Goal: Information Seeking & Learning: Understand process/instructions

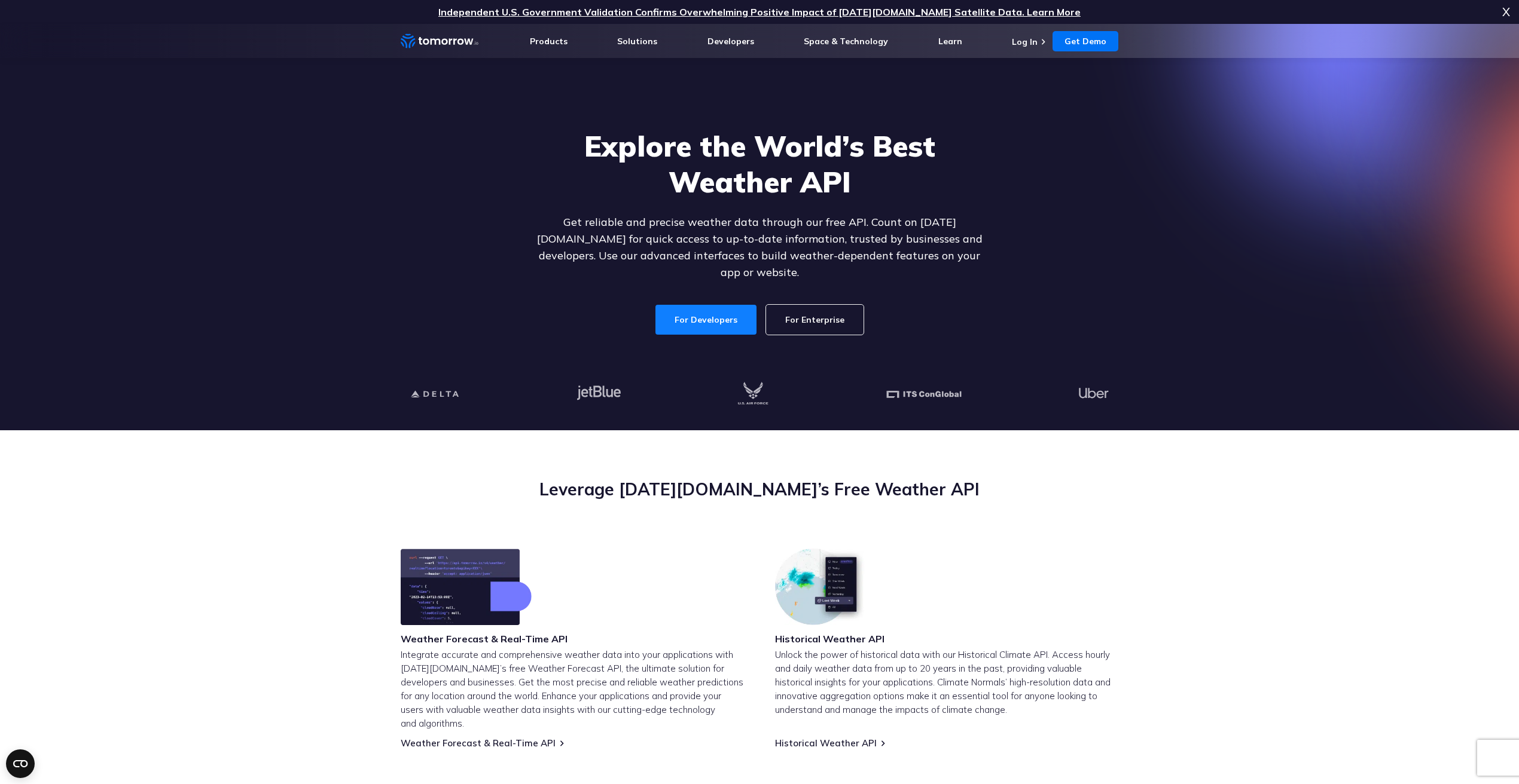
click at [703, 308] on link "For Developers" at bounding box center [706, 320] width 101 height 30
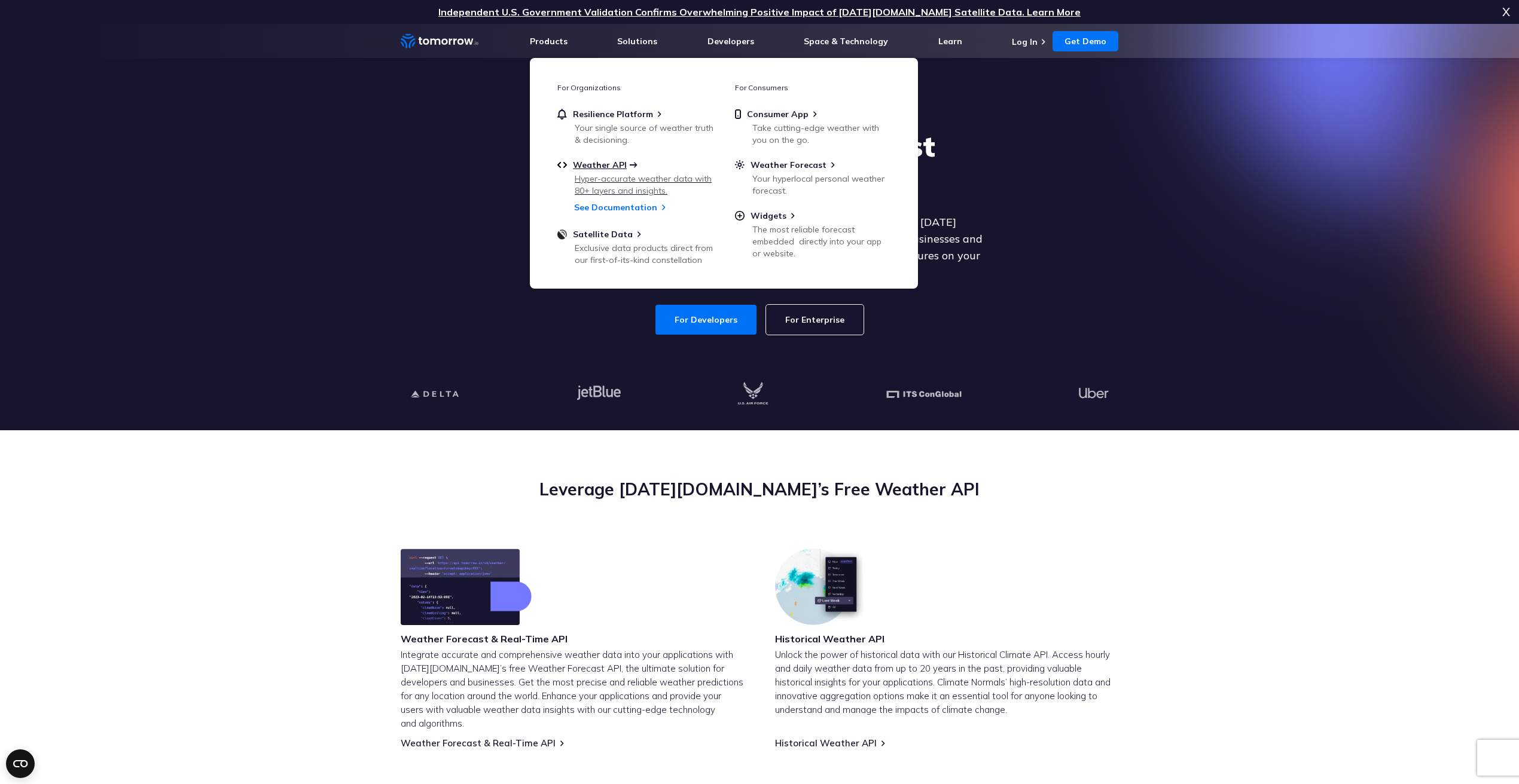
click at [610, 160] on span "Weather API" at bounding box center [600, 165] width 54 height 11
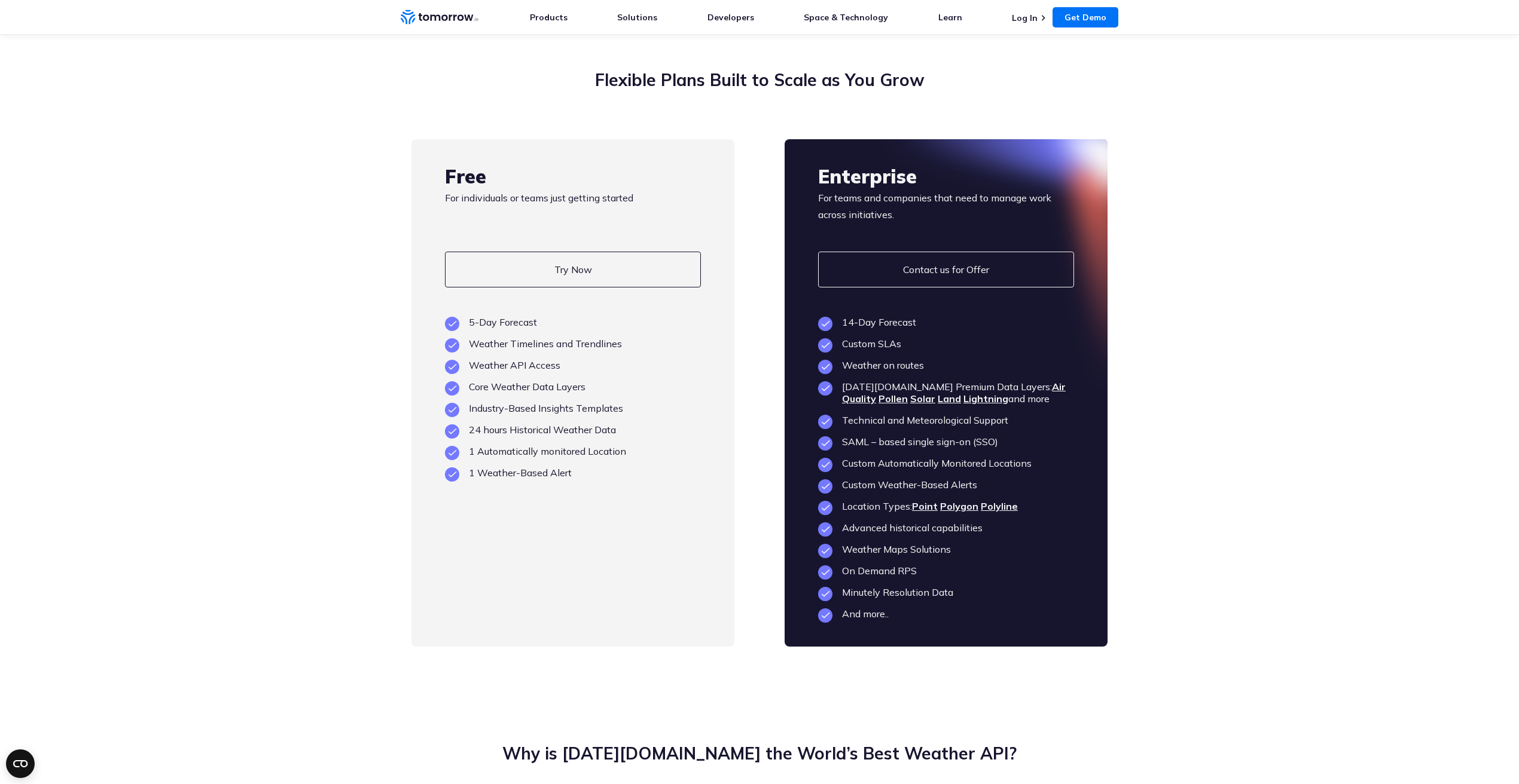
scroll to position [2835, 0]
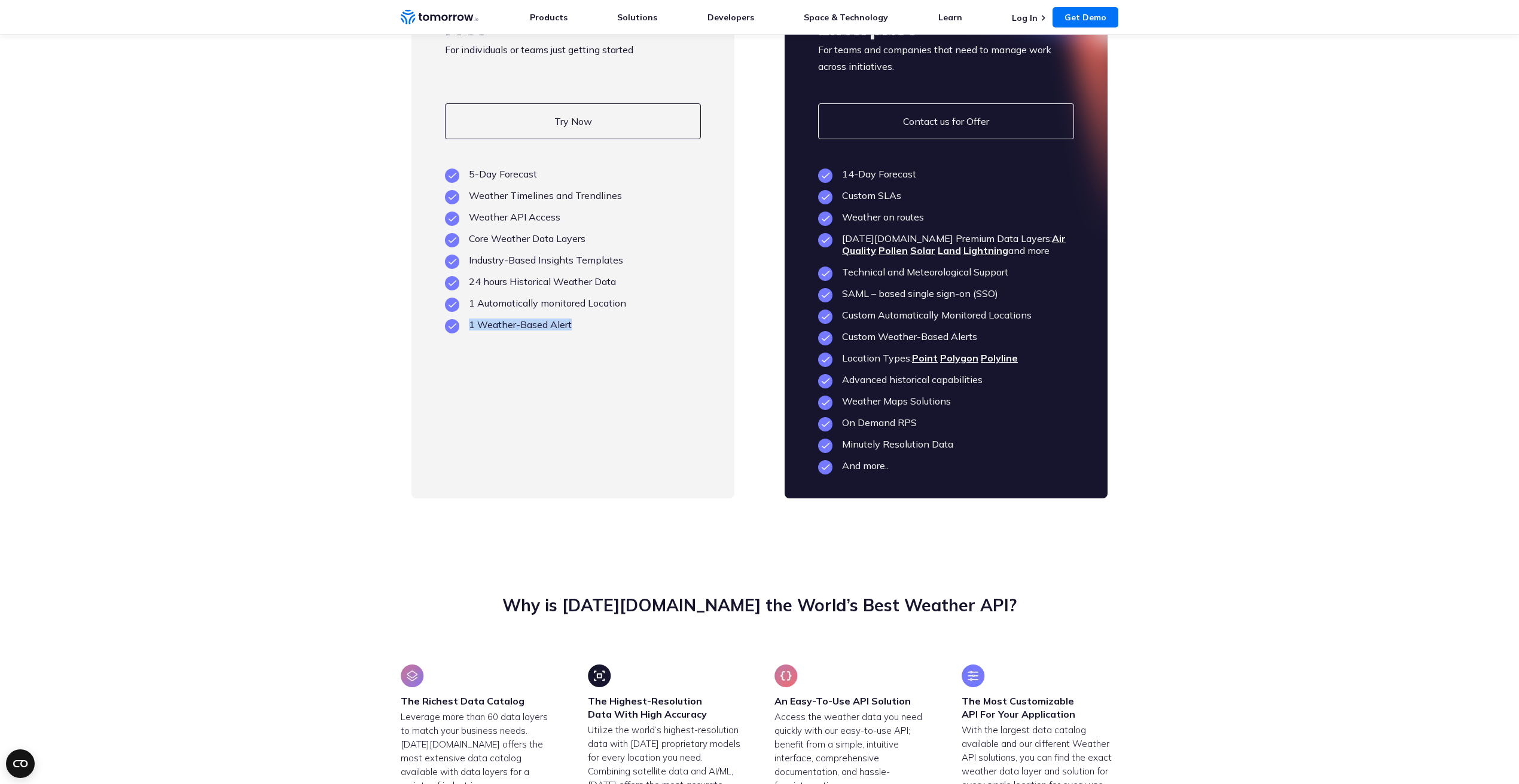
drag, startPoint x: 594, startPoint y: 351, endPoint x: 445, endPoint y: 351, distance: 149.0
click at [445, 331] on li "1 Weather-Based Alert" at bounding box center [573, 324] width 256 height 12
drag, startPoint x: 469, startPoint y: 328, endPoint x: 566, endPoint y: 327, distance: 97.0
click at [566, 309] on li "1 Automatically monitored Location" at bounding box center [573, 302] width 256 height 12
drag, startPoint x: 626, startPoint y: 309, endPoint x: 463, endPoint y: 304, distance: 163.1
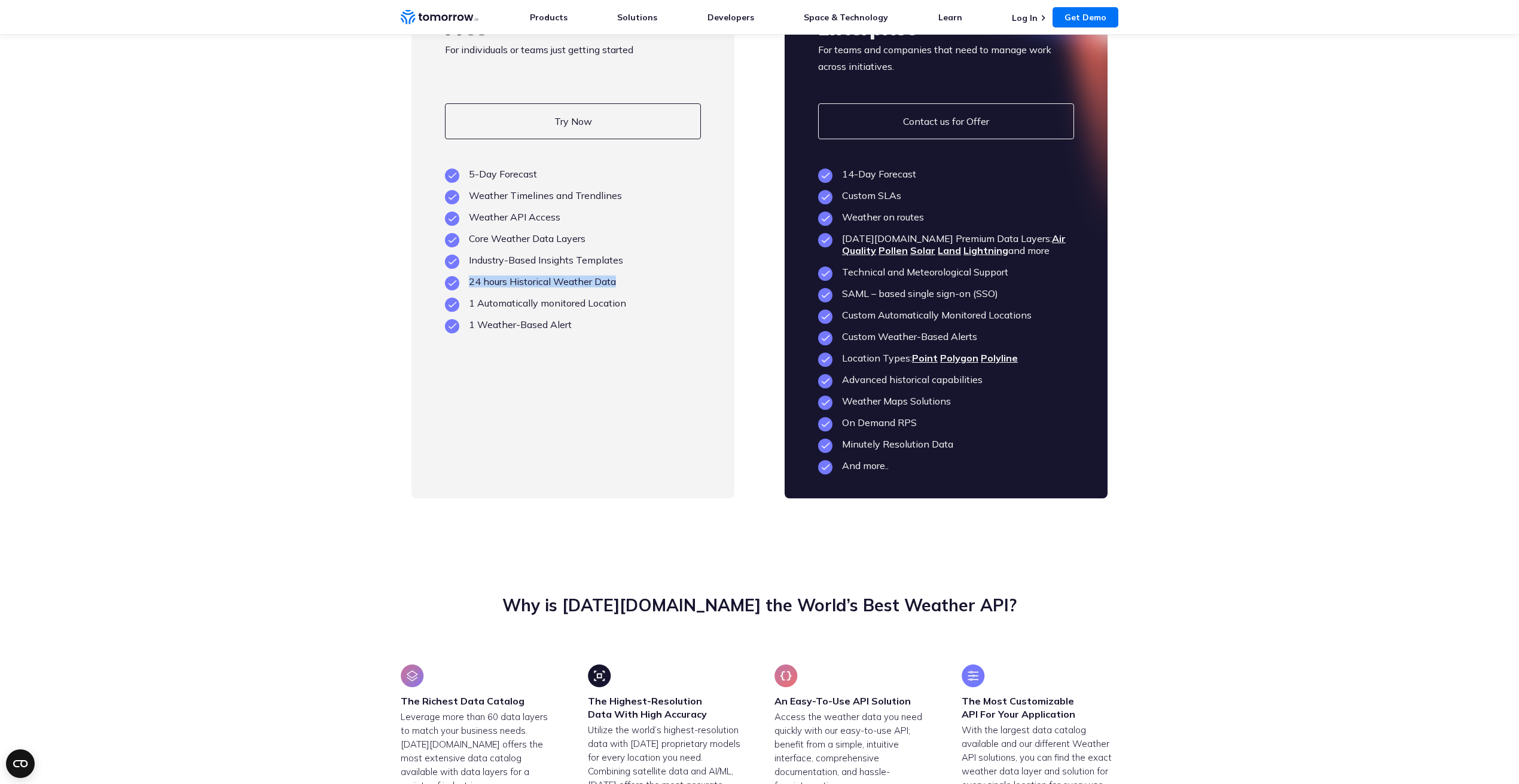
click at [463, 287] on li "24 hours Historical Weather Data" at bounding box center [573, 281] width 256 height 12
drag, startPoint x: 603, startPoint y: 264, endPoint x: 493, endPoint y: 261, distance: 110.0
click at [493, 244] on li "Core Weather Data Layers" at bounding box center [573, 239] width 256 height 12
click at [531, 269] on ul "5-Day Forecast Weather Timelines and Trendlines Weather API Access Core Weather…" at bounding box center [573, 249] width 256 height 162
click at [572, 223] on li "Weather API Access" at bounding box center [573, 217] width 256 height 12
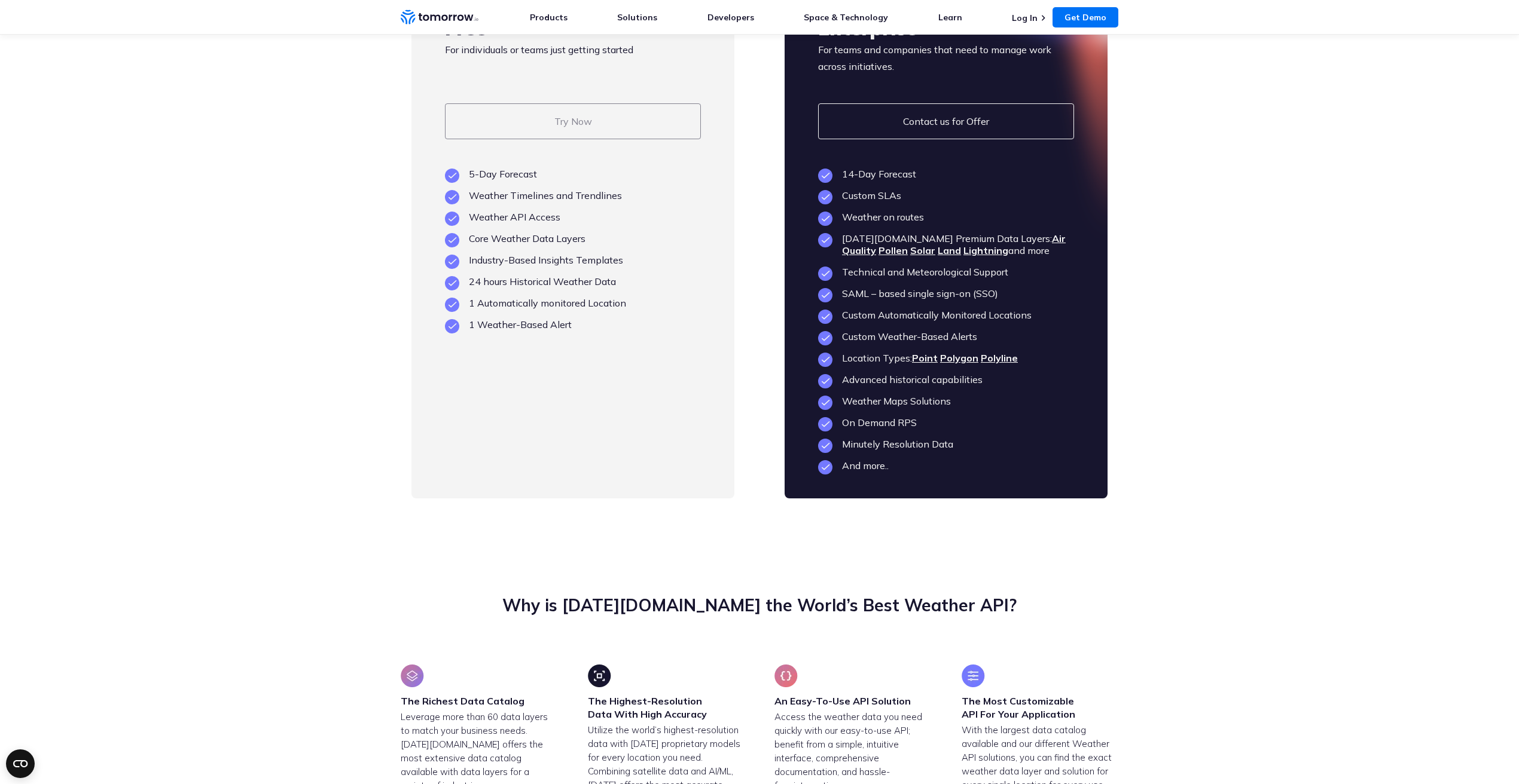
click at [557, 139] on link "Try Now" at bounding box center [573, 122] width 256 height 36
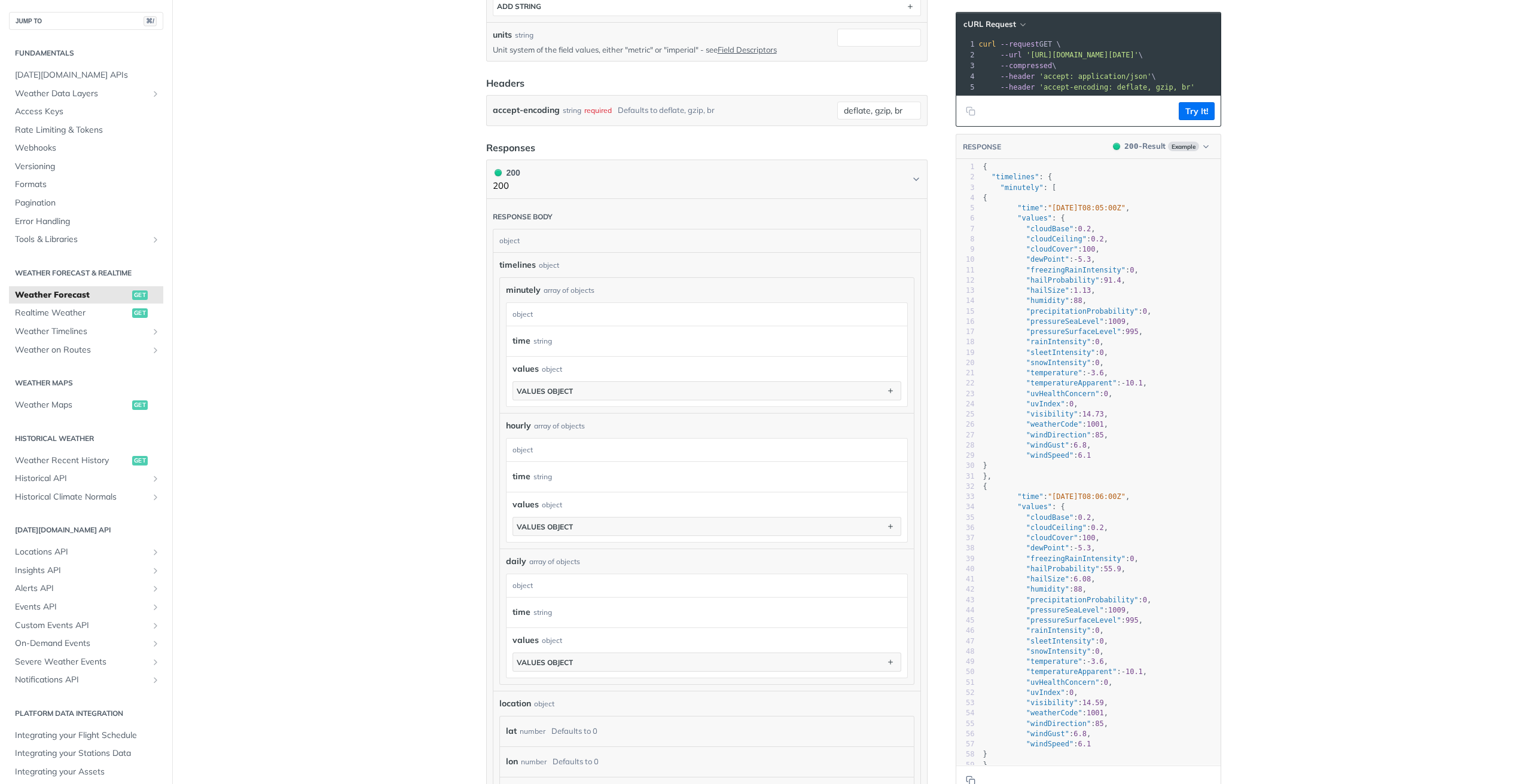
scroll to position [630, 0]
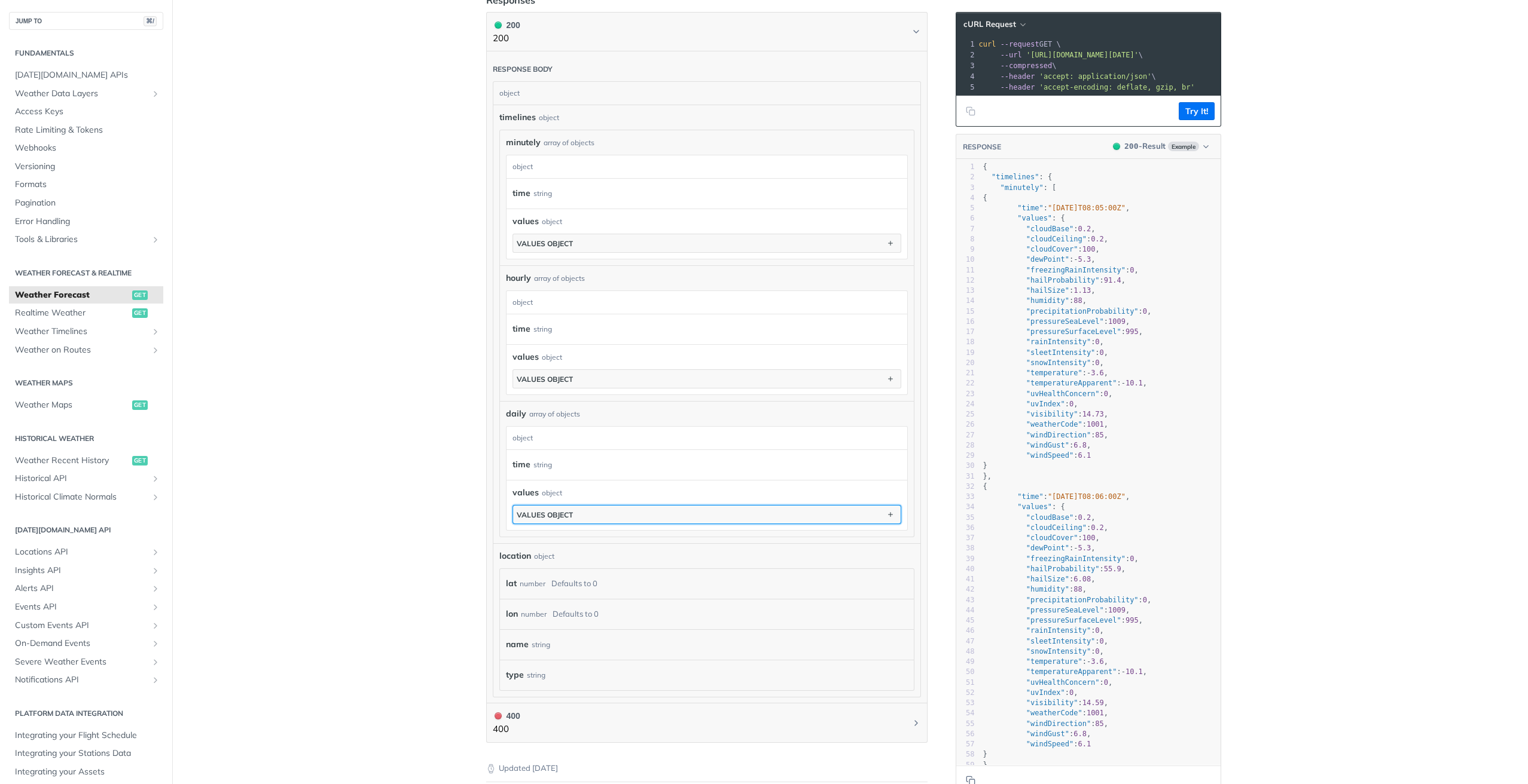
click at [697, 514] on button "values object" at bounding box center [707, 515] width 388 height 18
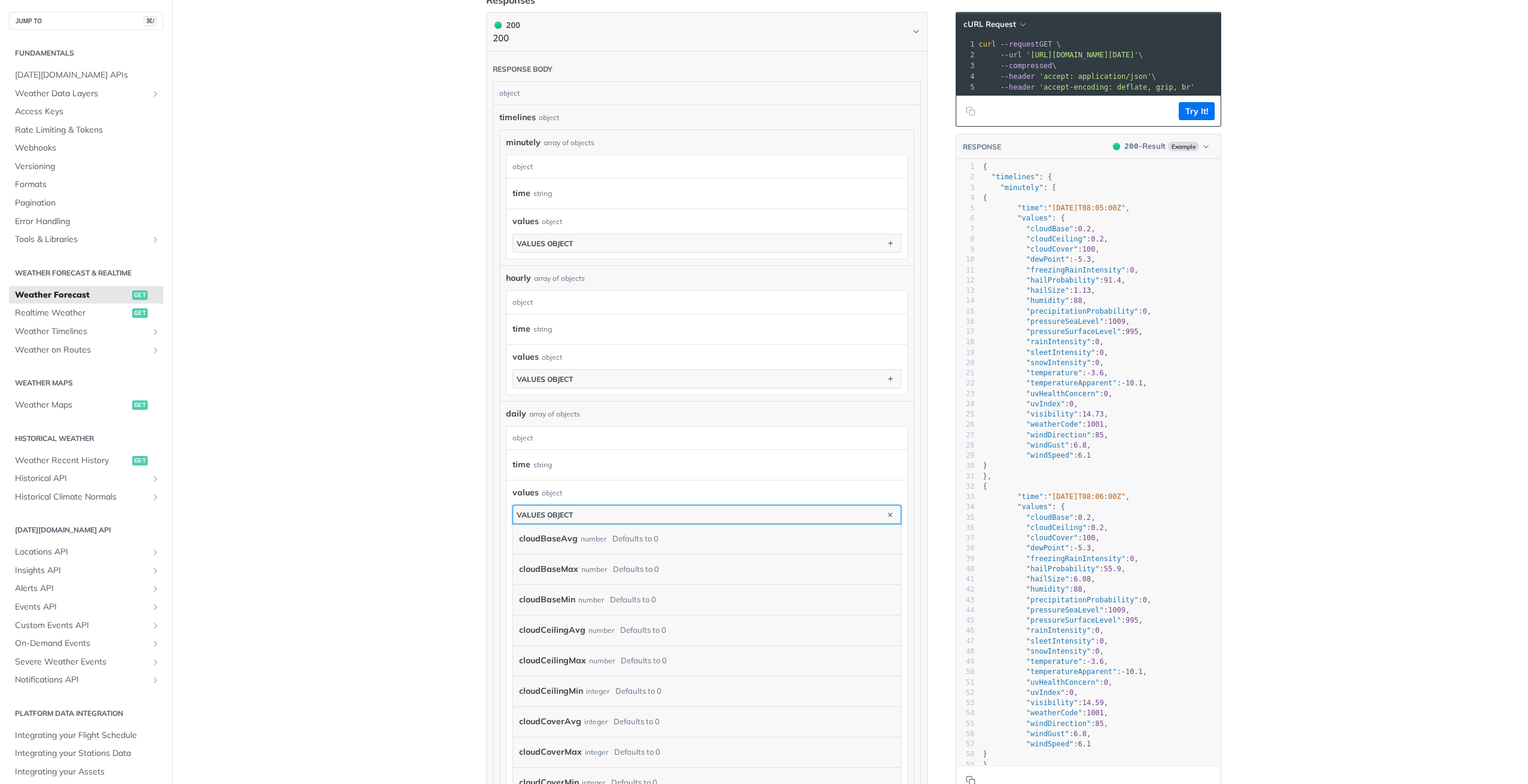
click at [697, 514] on button "values object" at bounding box center [707, 515] width 388 height 18
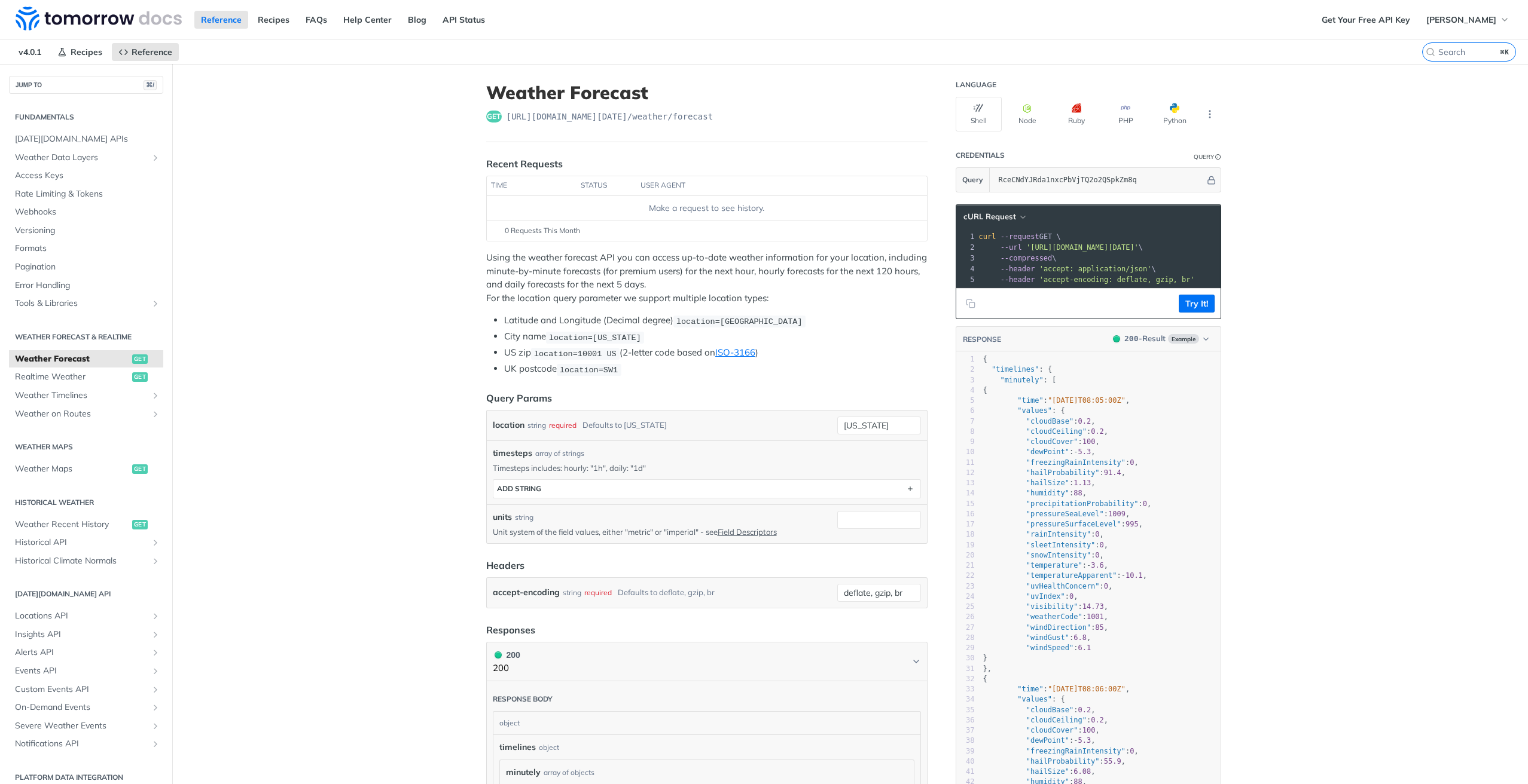
scroll to position [81, 0]
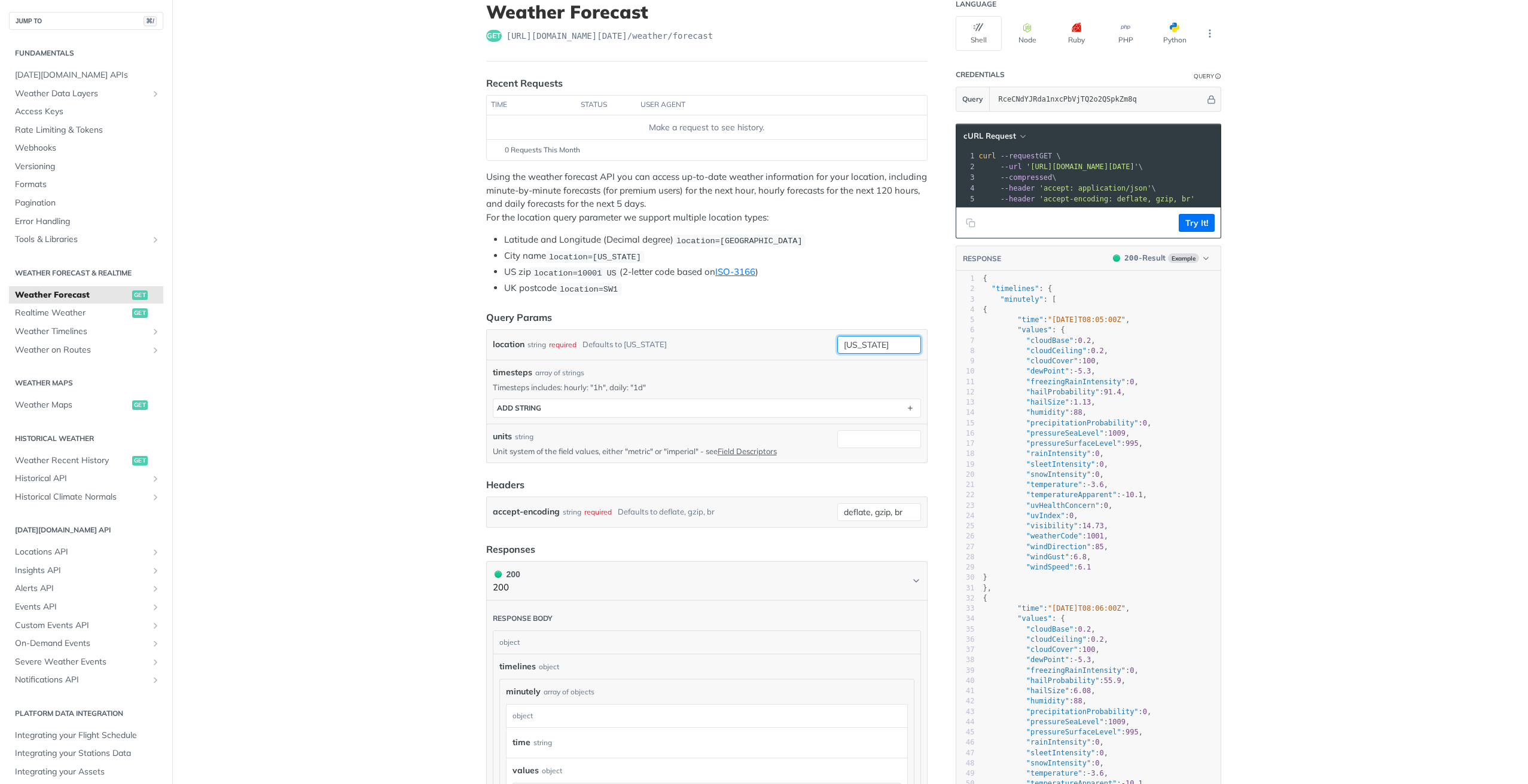
click at [889, 340] on input "new york" at bounding box center [879, 345] width 84 height 18
type input "melbourne"
click at [854, 364] on div "required" at bounding box center [859, 367] width 115 height 18
click at [867, 297] on article "Weather Forecast get https://api.tomorrow.io/v4 /weather/forecast Recent Reques…" at bounding box center [707, 723] width 479 height 1480
click at [887, 434] on input "units" at bounding box center [879, 439] width 84 height 18
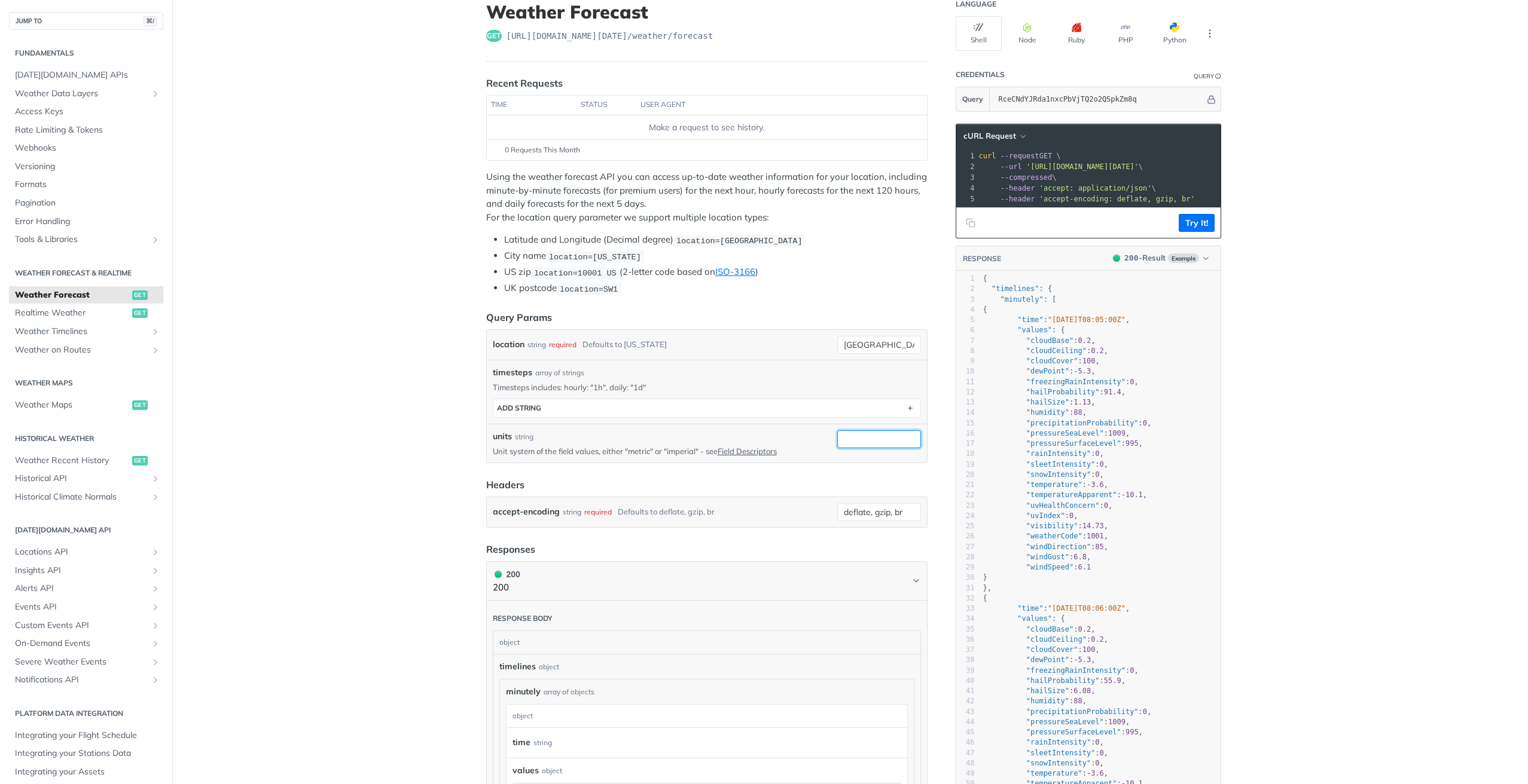
scroll to position [204, 0]
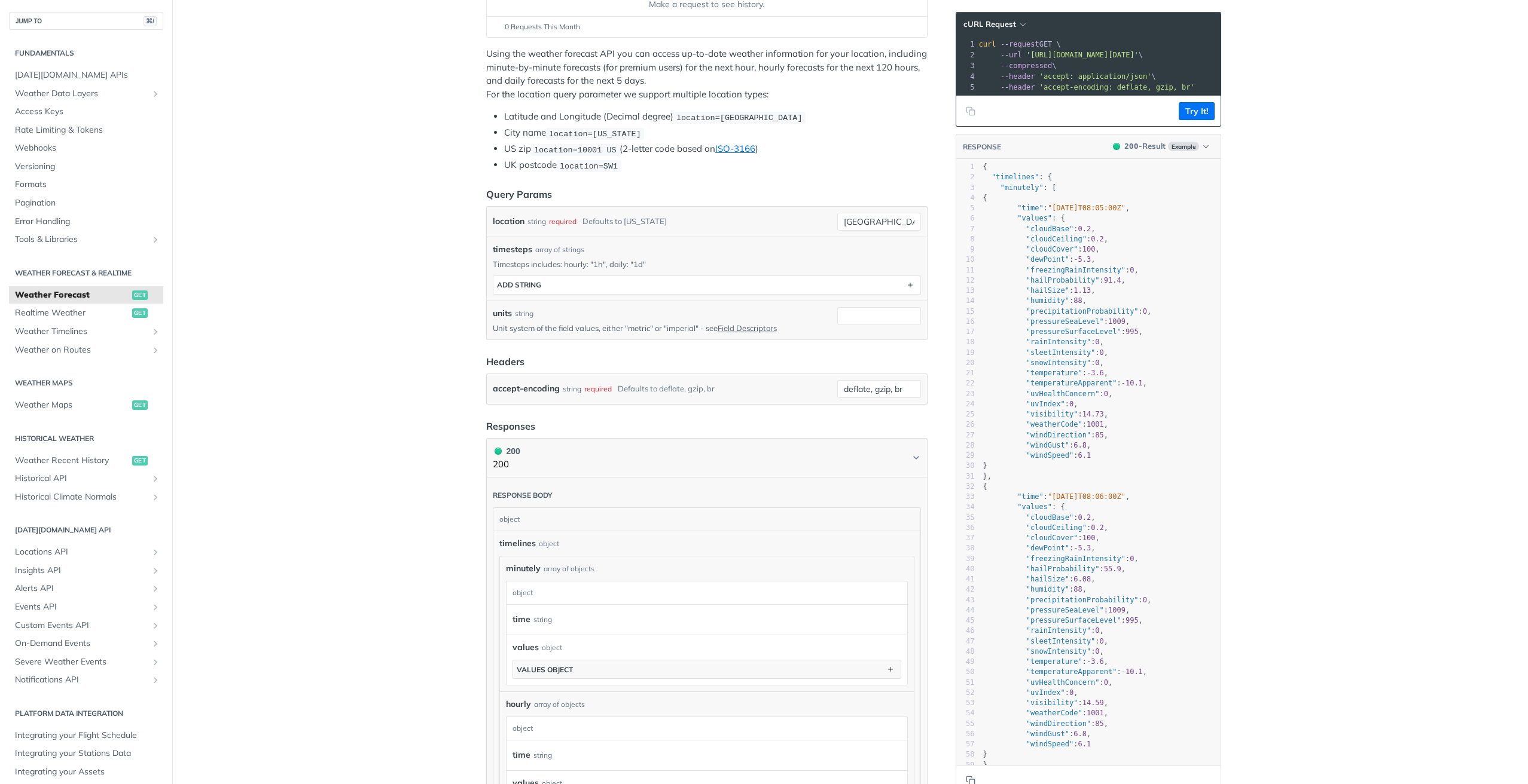
click at [703, 350] on form "Query Params location string required Defaults to new york melbourne timesteps …" at bounding box center [707, 295] width 442 height 217
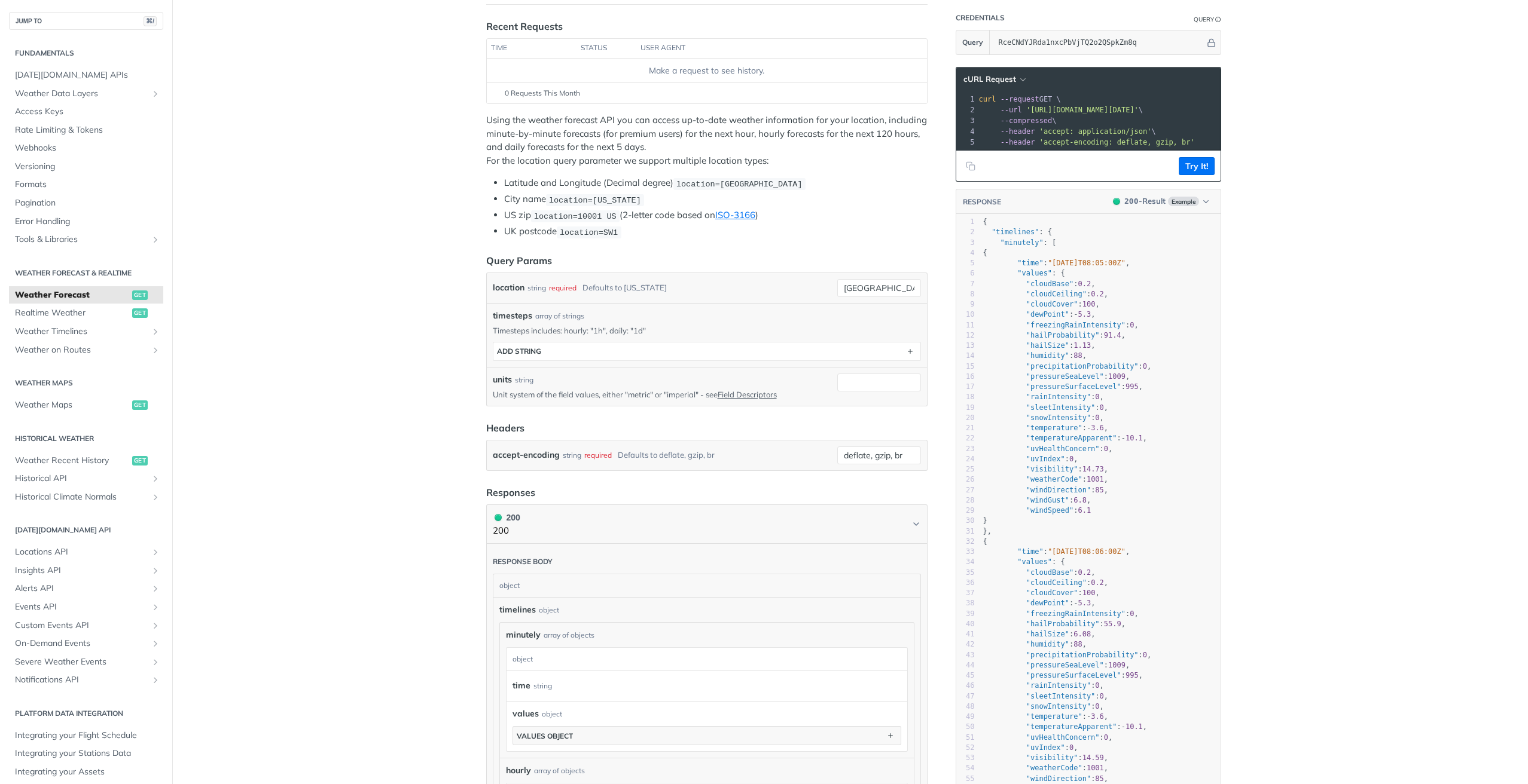
scroll to position [0, 0]
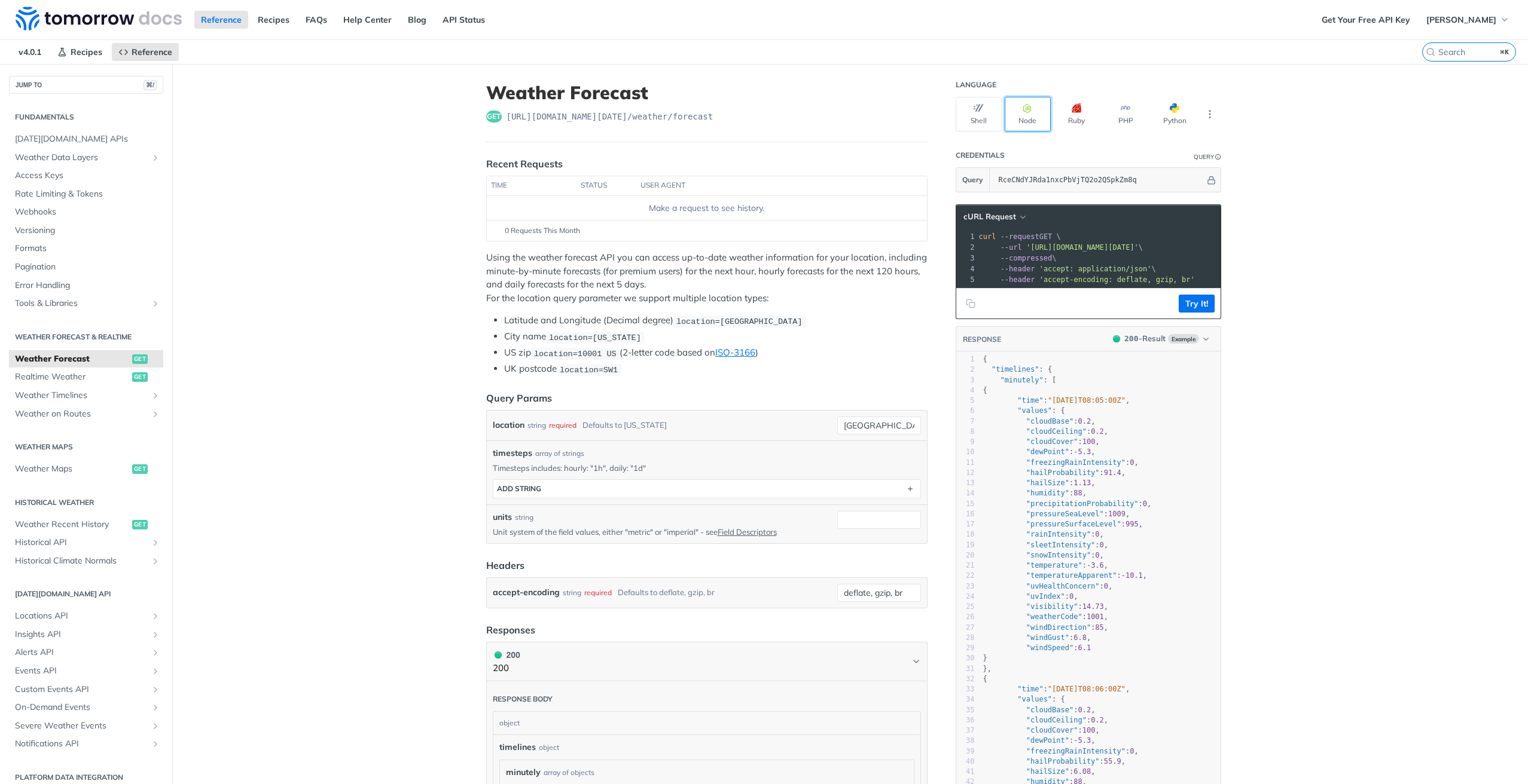
click at [1037, 119] on button "Node" at bounding box center [1028, 114] width 46 height 35
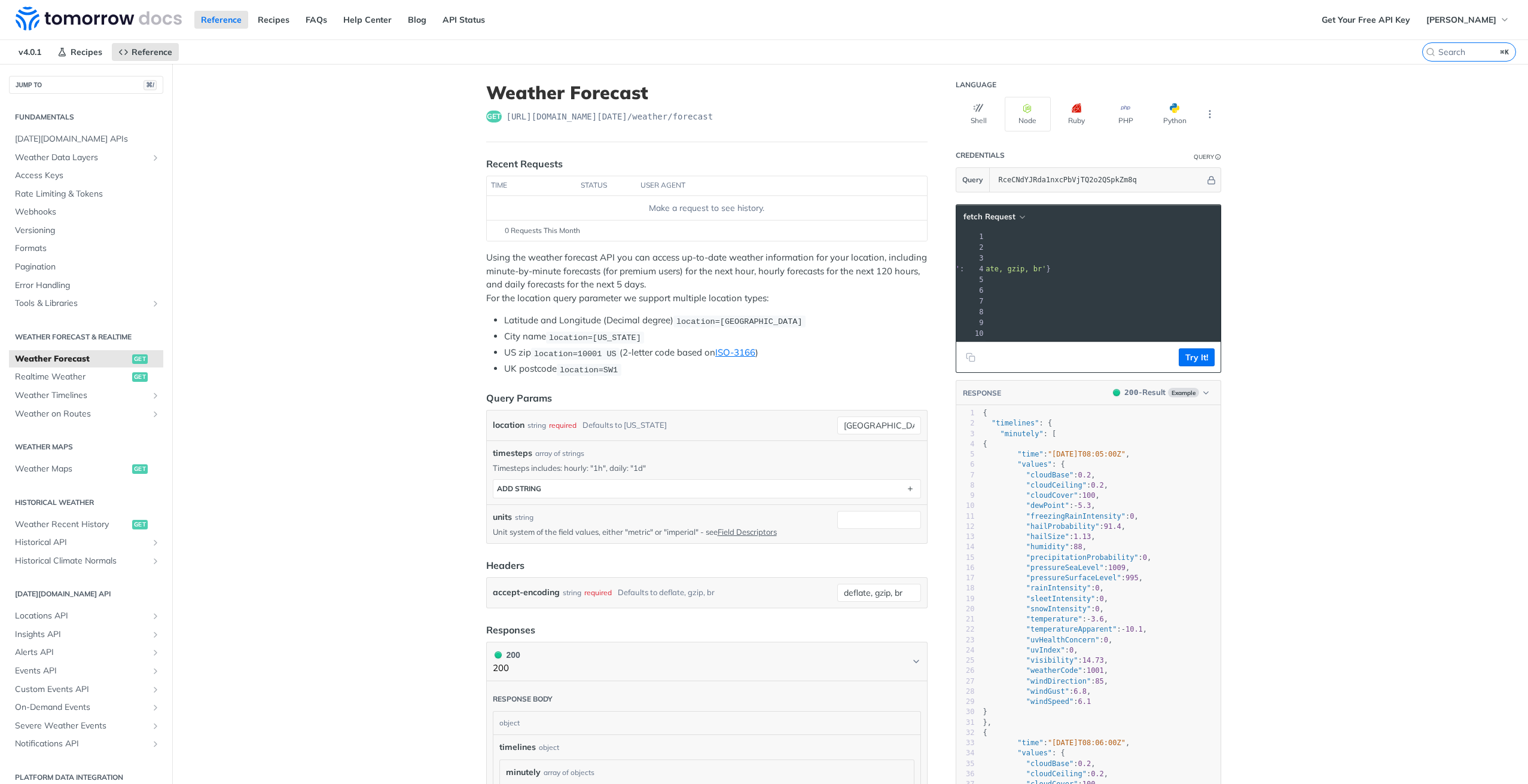
drag, startPoint x: 1144, startPoint y: 350, endPoint x: 955, endPoint y: 347, distance: 189.0
click at [955, 347] on div "fetch Request xxxxxxxxxx 10 1 const url = 'https://api.tomorrow.io/v4/weather/f…" at bounding box center [1088, 289] width 266 height 169
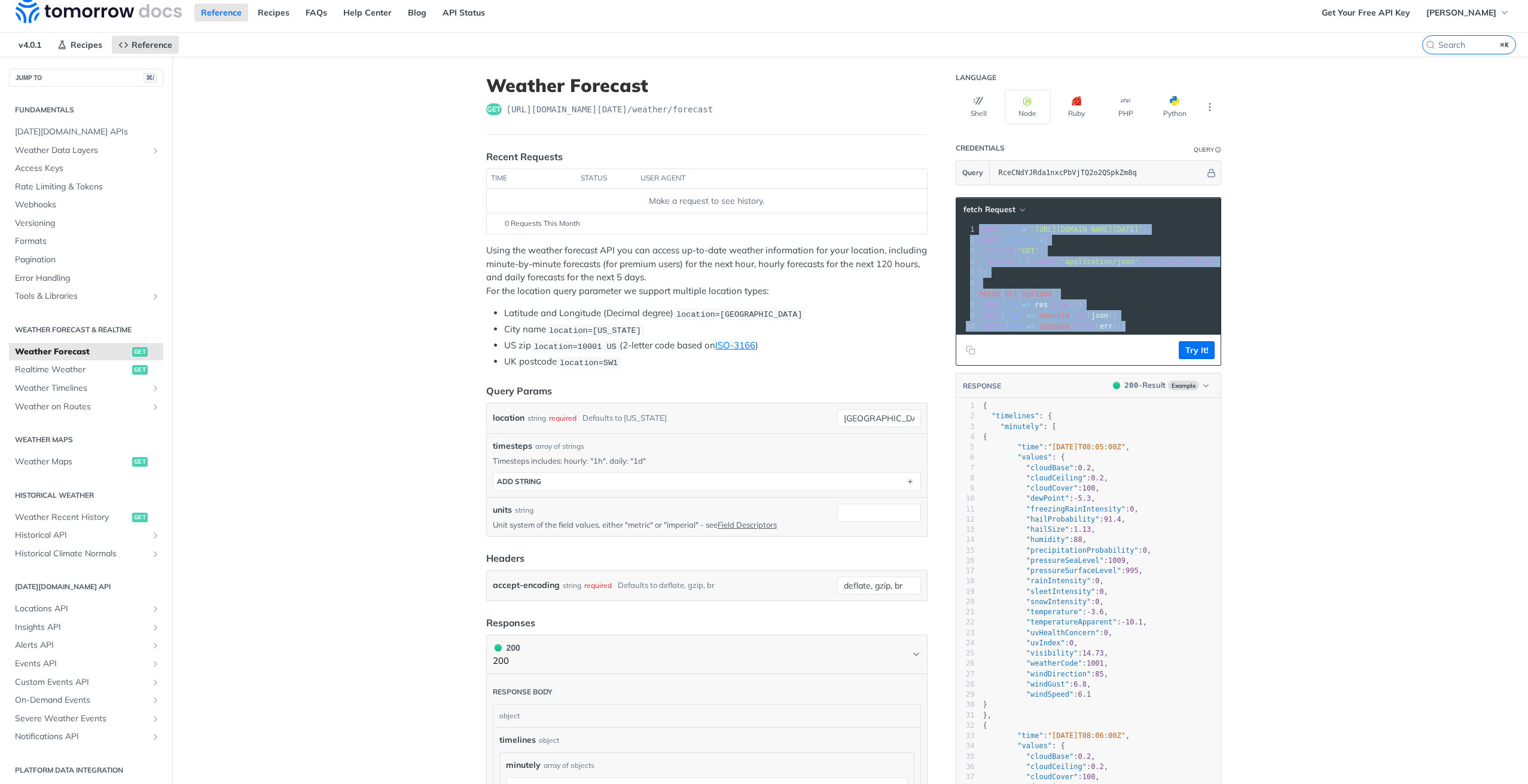
drag, startPoint x: 1148, startPoint y: 327, endPoint x: 921, endPoint y: 213, distance: 254.0
click at [921, 213] on div "Weather Forecast get https://api.tomorrow.io/v4 /weather/forecast Recent Reques…" at bounding box center [850, 797] width 765 height 1480
copy div "const url = 'https://api.tomorrow.io/v4/weather/forecast?location=melbourne&api…"
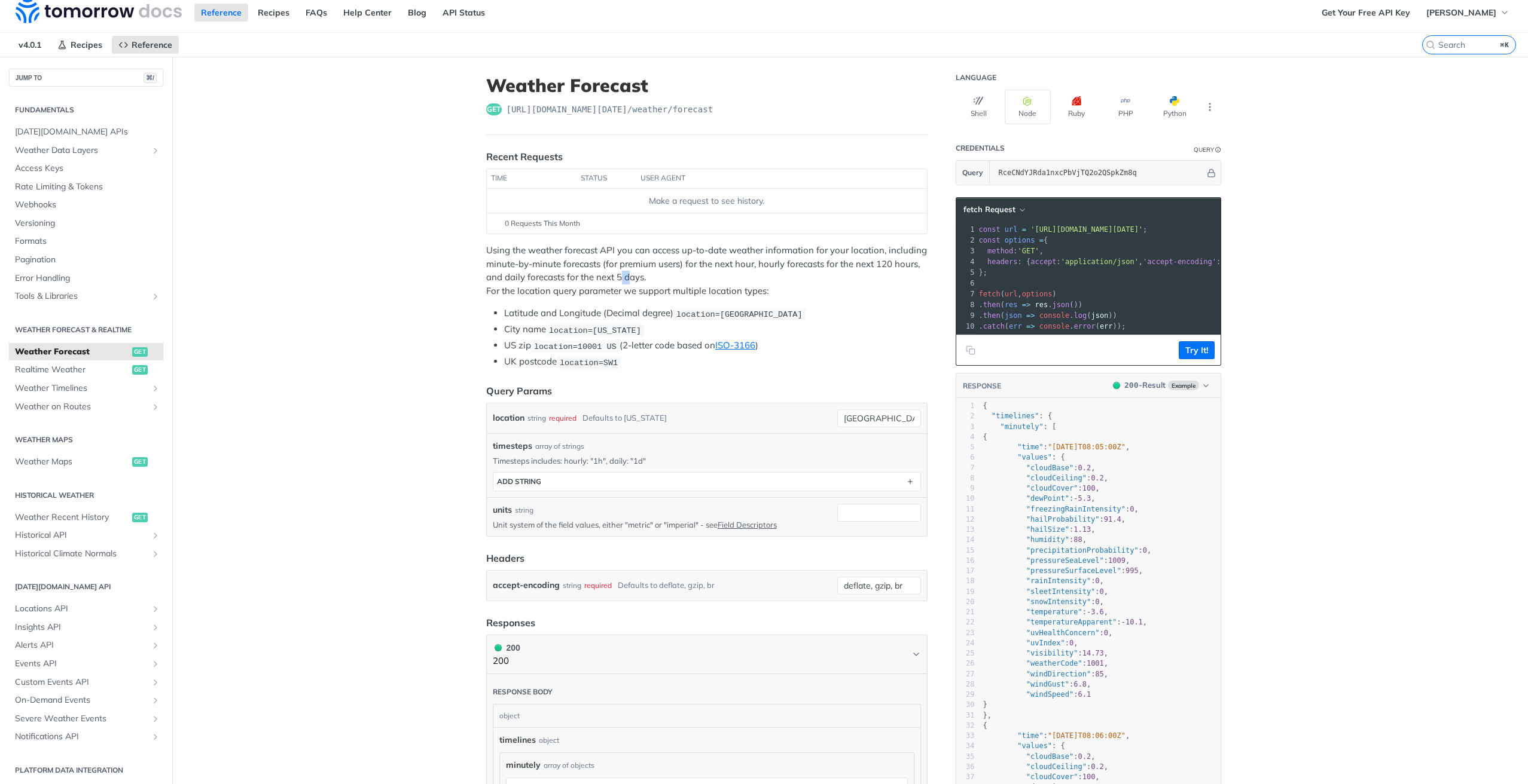
drag, startPoint x: 626, startPoint y: 277, endPoint x: 617, endPoint y: 277, distance: 9.0
click at [617, 277] on p "Using the weather forecast API you can access up-to-date weather information fo…" at bounding box center [707, 270] width 442 height 54
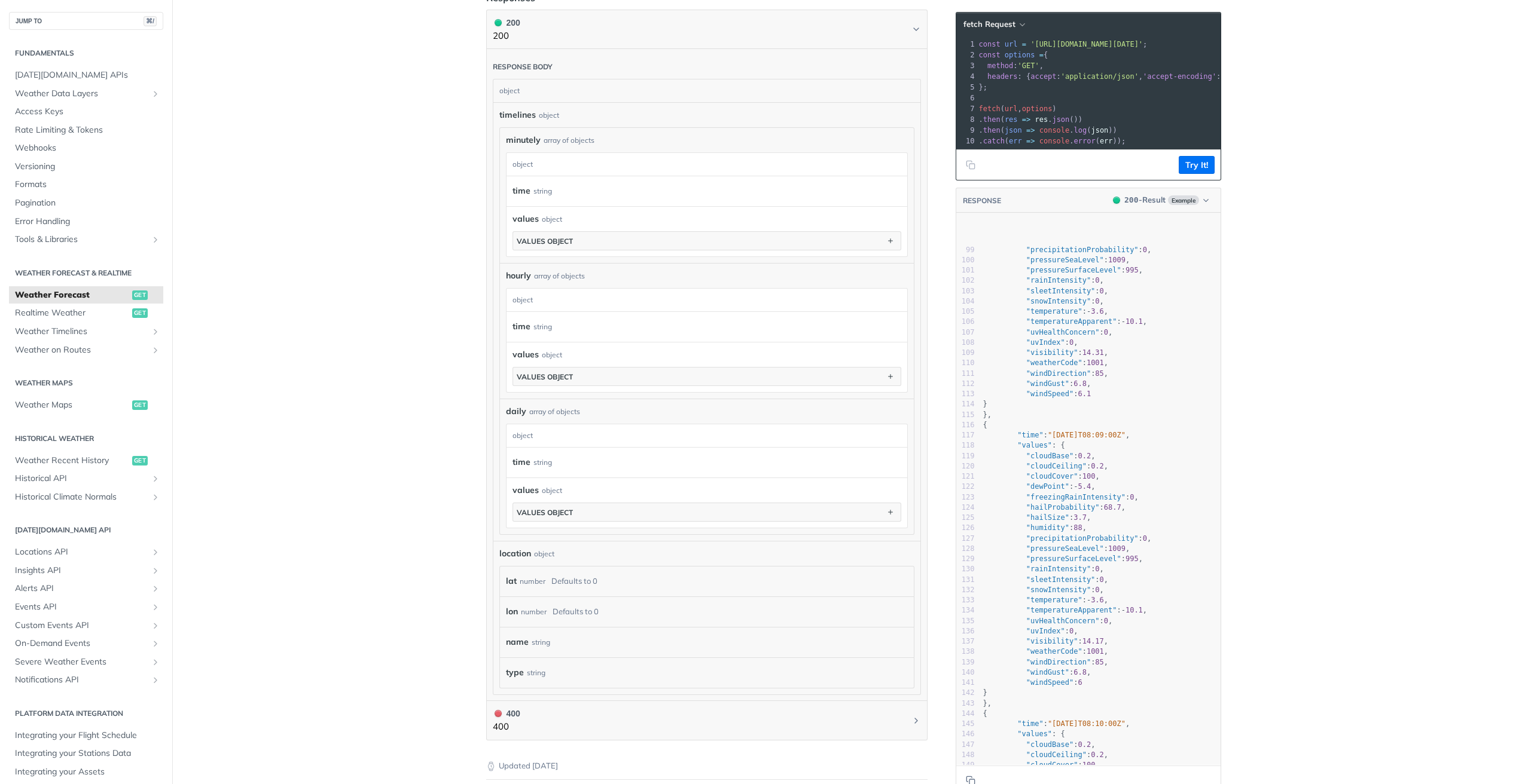
scroll to position [1187, 0]
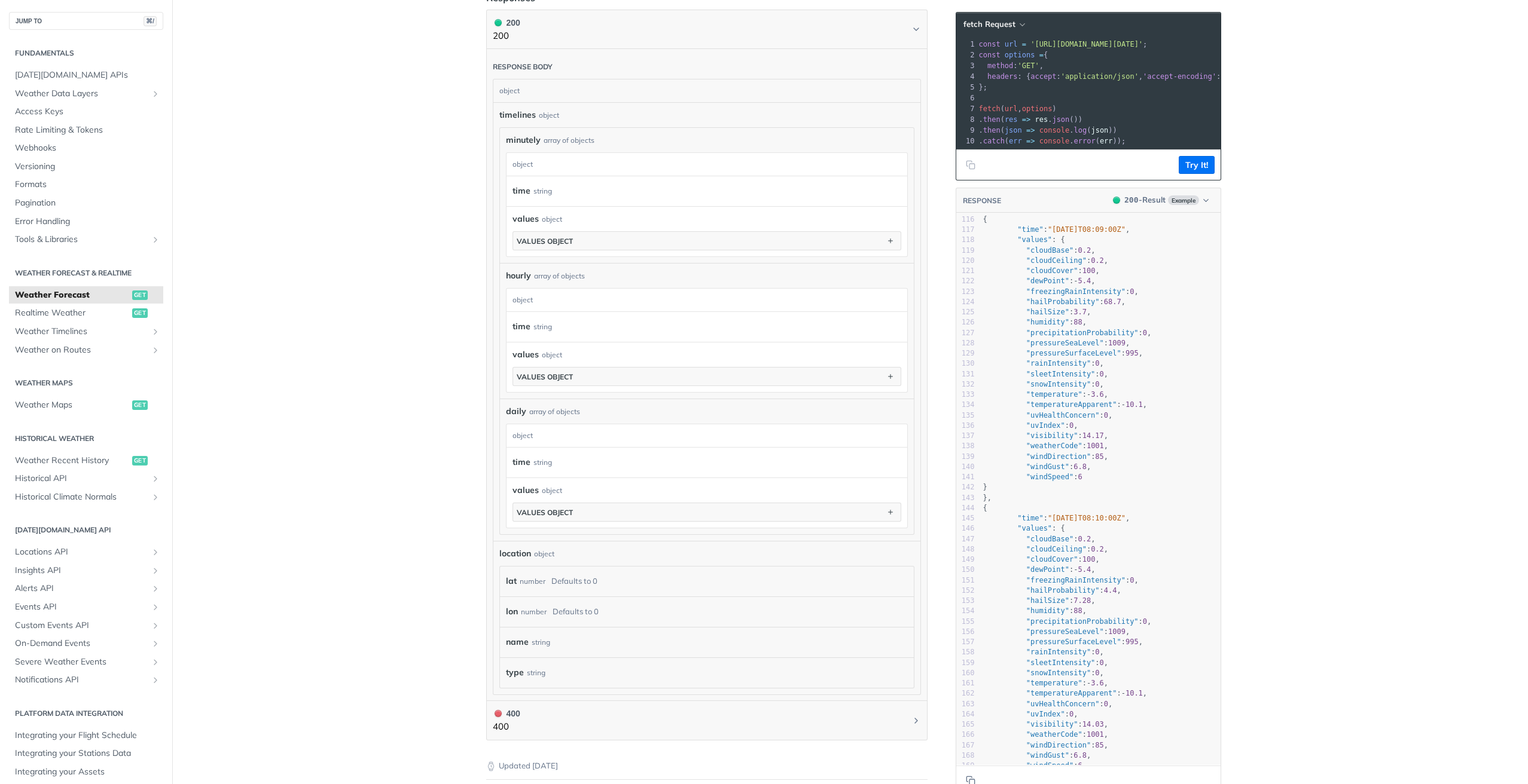
click at [1059, 450] on span ""weatherCode"" at bounding box center [1054, 446] width 56 height 8
type textarea "weatherCode"
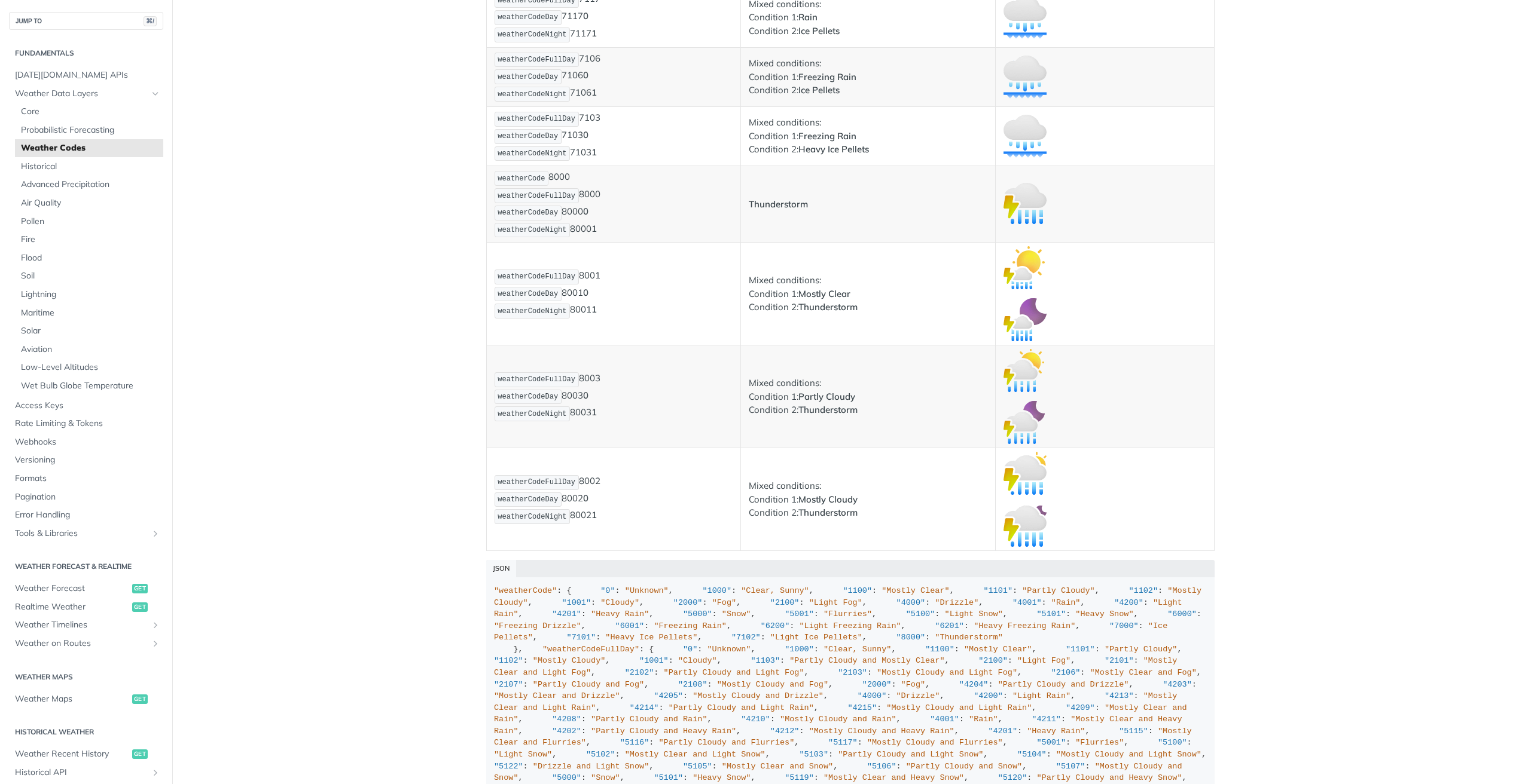
scroll to position [7986, 0]
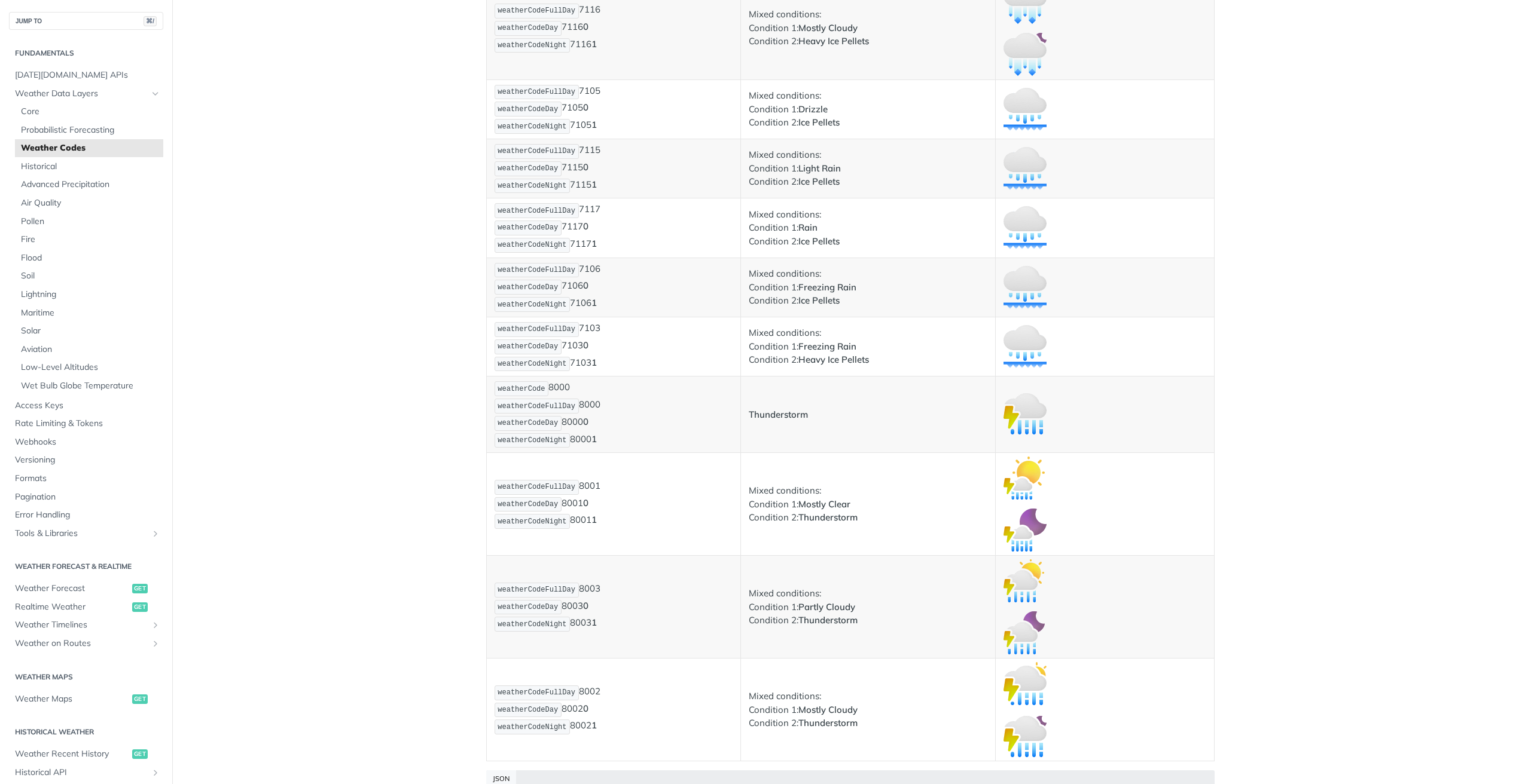
click at [1181, 215] on p at bounding box center [1104, 227] width 202 height 43
